Goal: Use online tool/utility: Utilize a website feature to perform a specific function

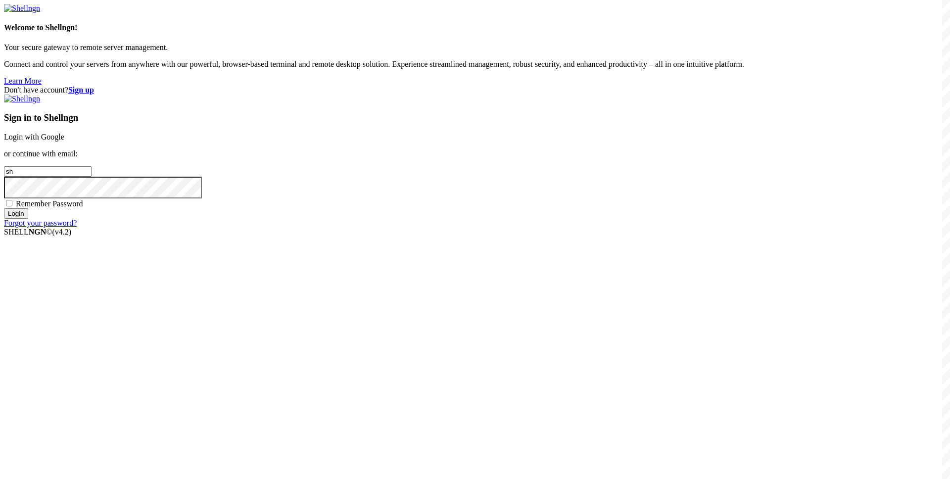
type input "sh"
type input "s"
type input "[EMAIL_ADDRESS][DOMAIN_NAME]"
click at [4, 208] on input "Login" at bounding box center [16, 213] width 24 height 10
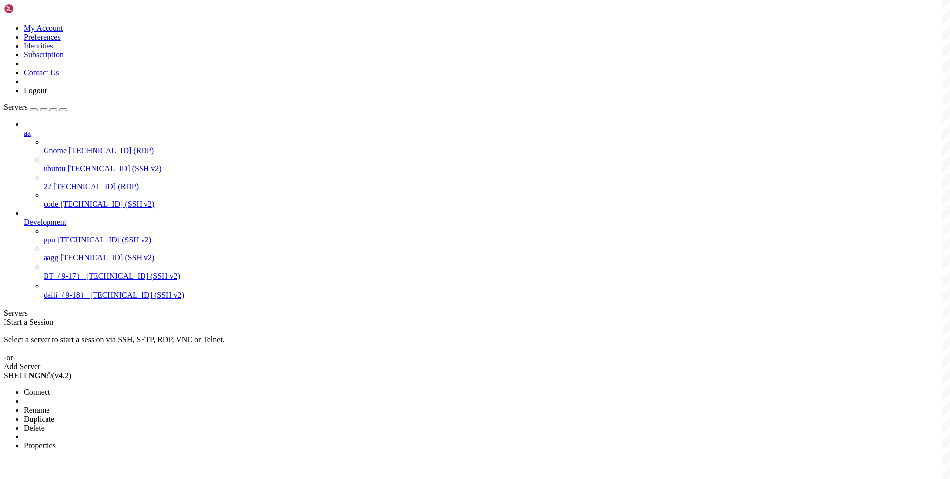
click at [82, 388] on li "Connect" at bounding box center [69, 392] width 90 height 9
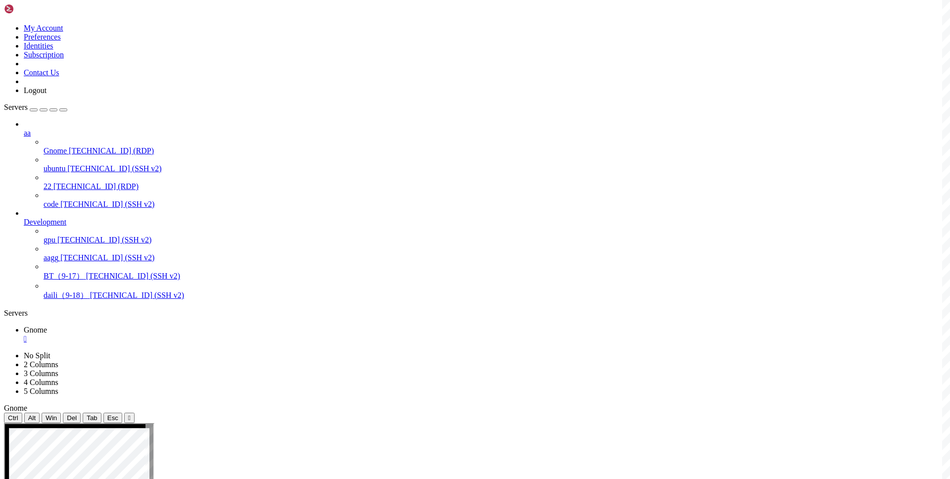
click at [173, 335] on div "" at bounding box center [485, 339] width 923 height 9
